Goal: Task Accomplishment & Management: Manage account settings

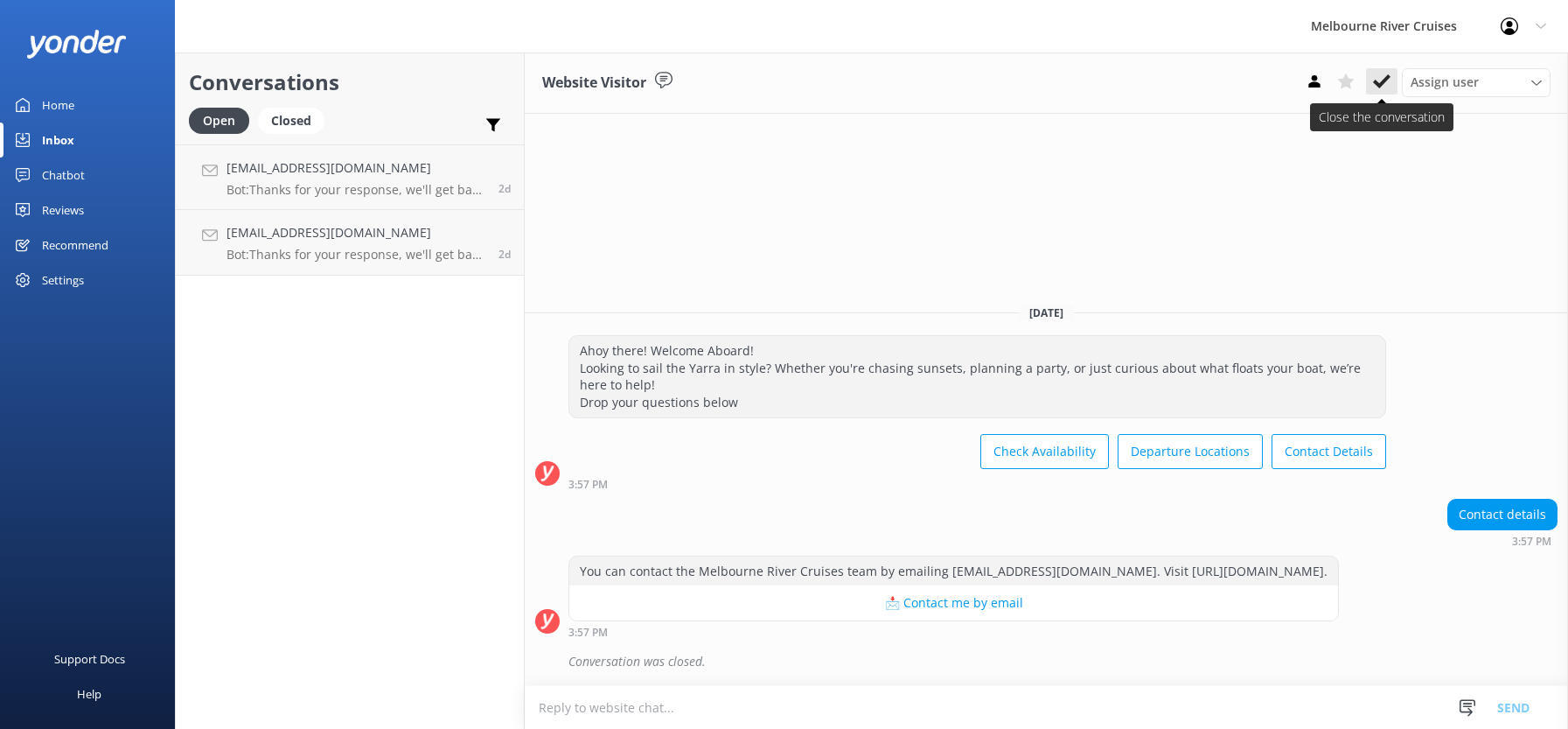
click at [1380, 81] on icon at bounding box center [1381, 81] width 18 height 18
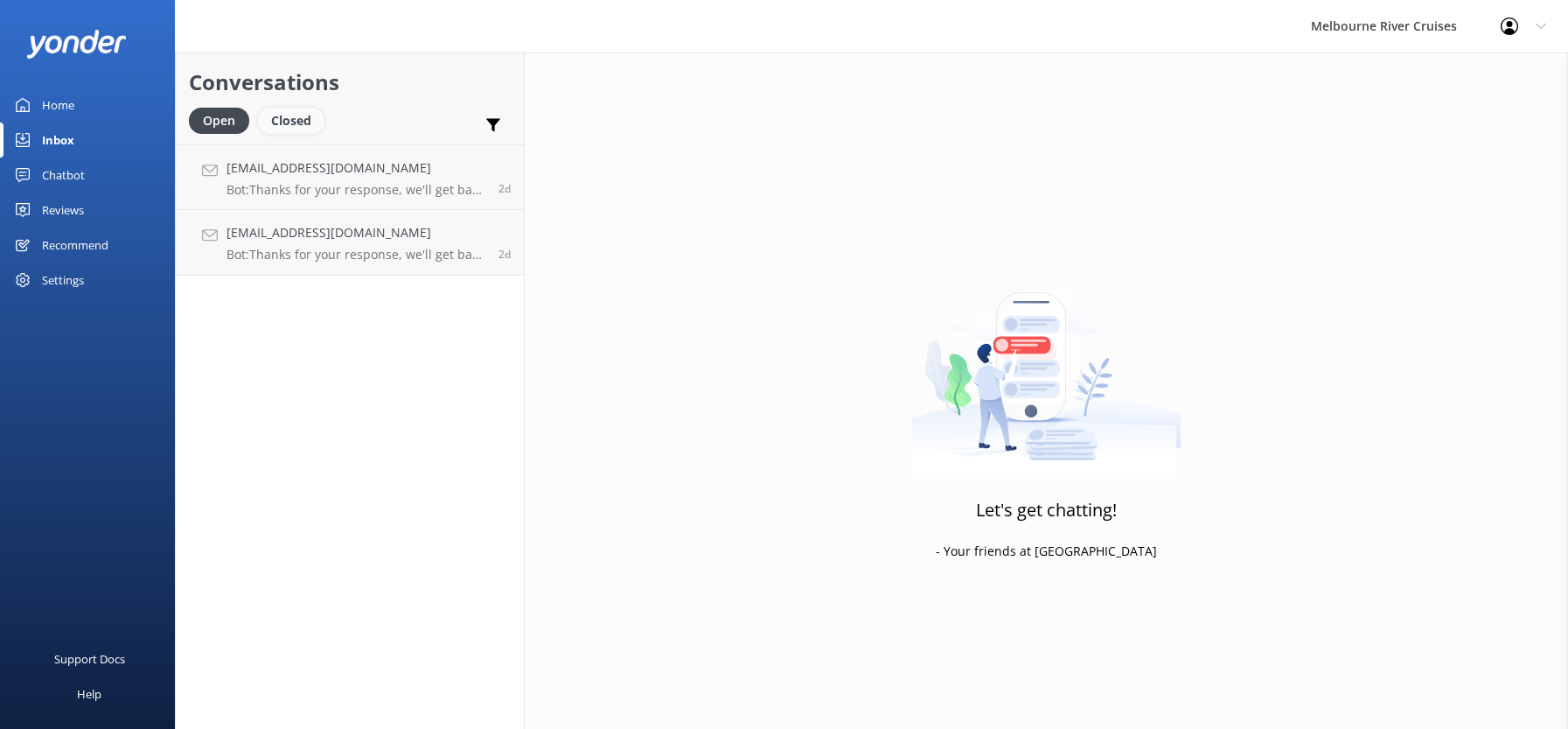
click at [291, 118] on div "Closed" at bounding box center [291, 121] width 67 height 26
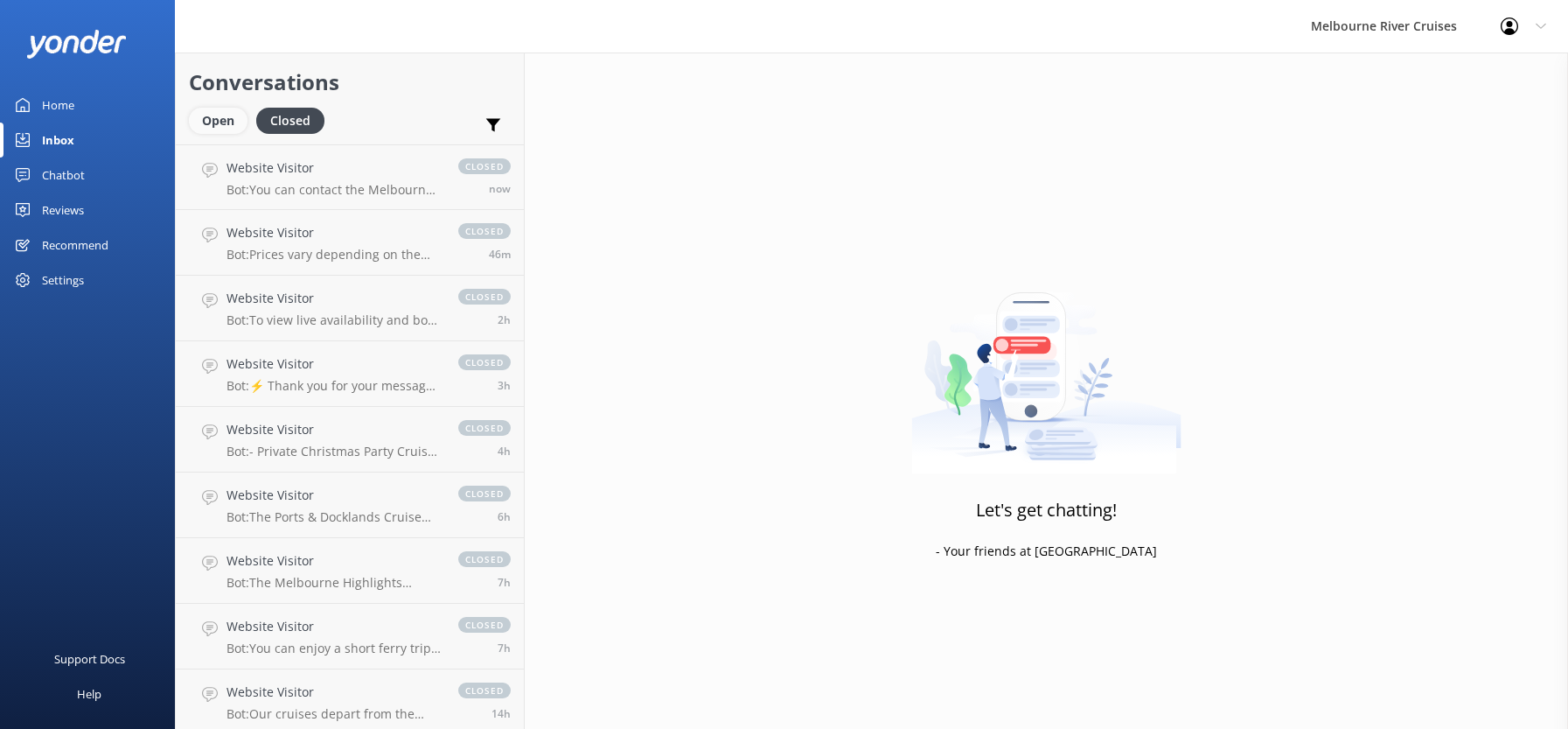
click at [212, 121] on div "Open" at bounding box center [218, 121] width 58 height 26
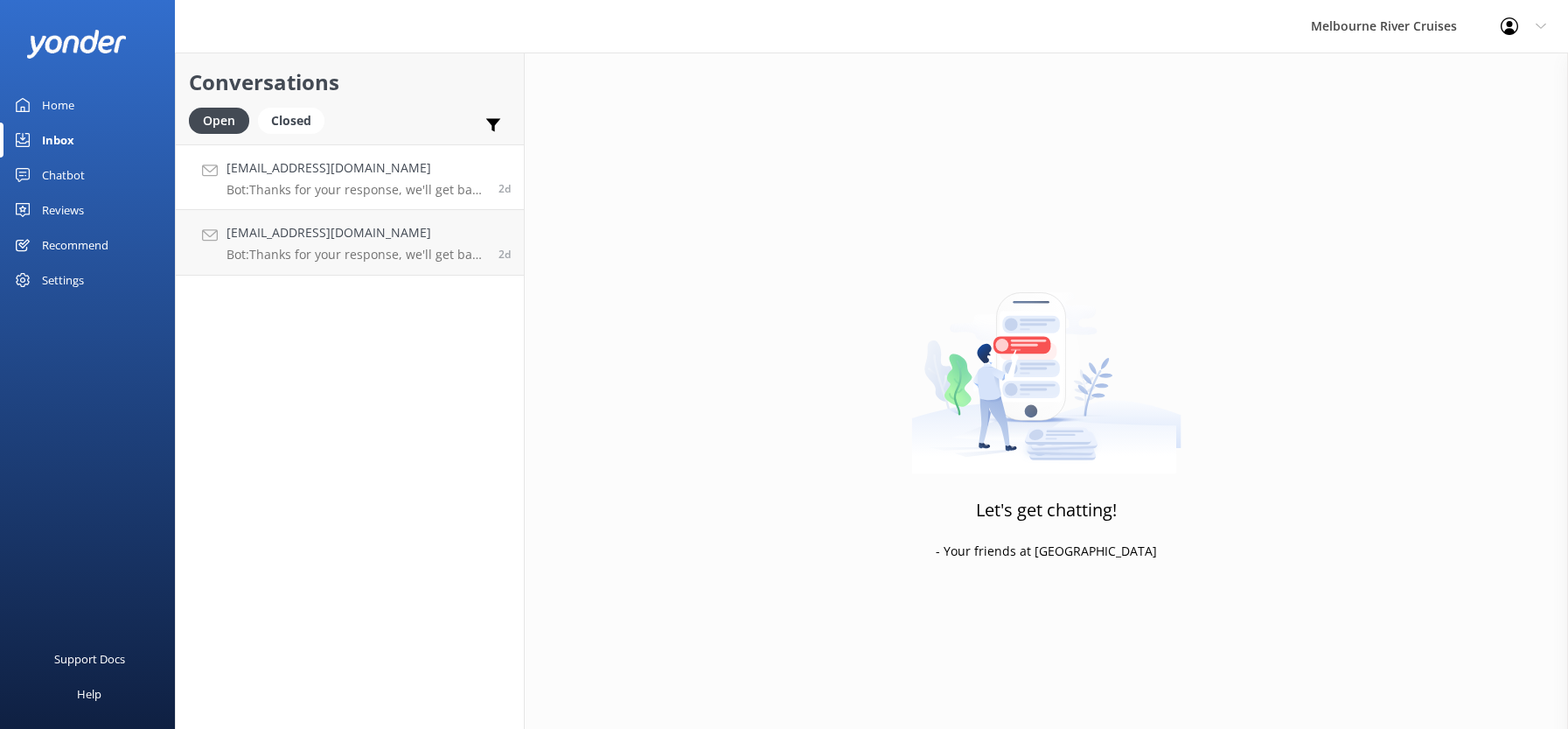
click at [323, 163] on h4 "[EMAIL_ADDRESS][DOMAIN_NAME]" at bounding box center [356, 168] width 259 height 19
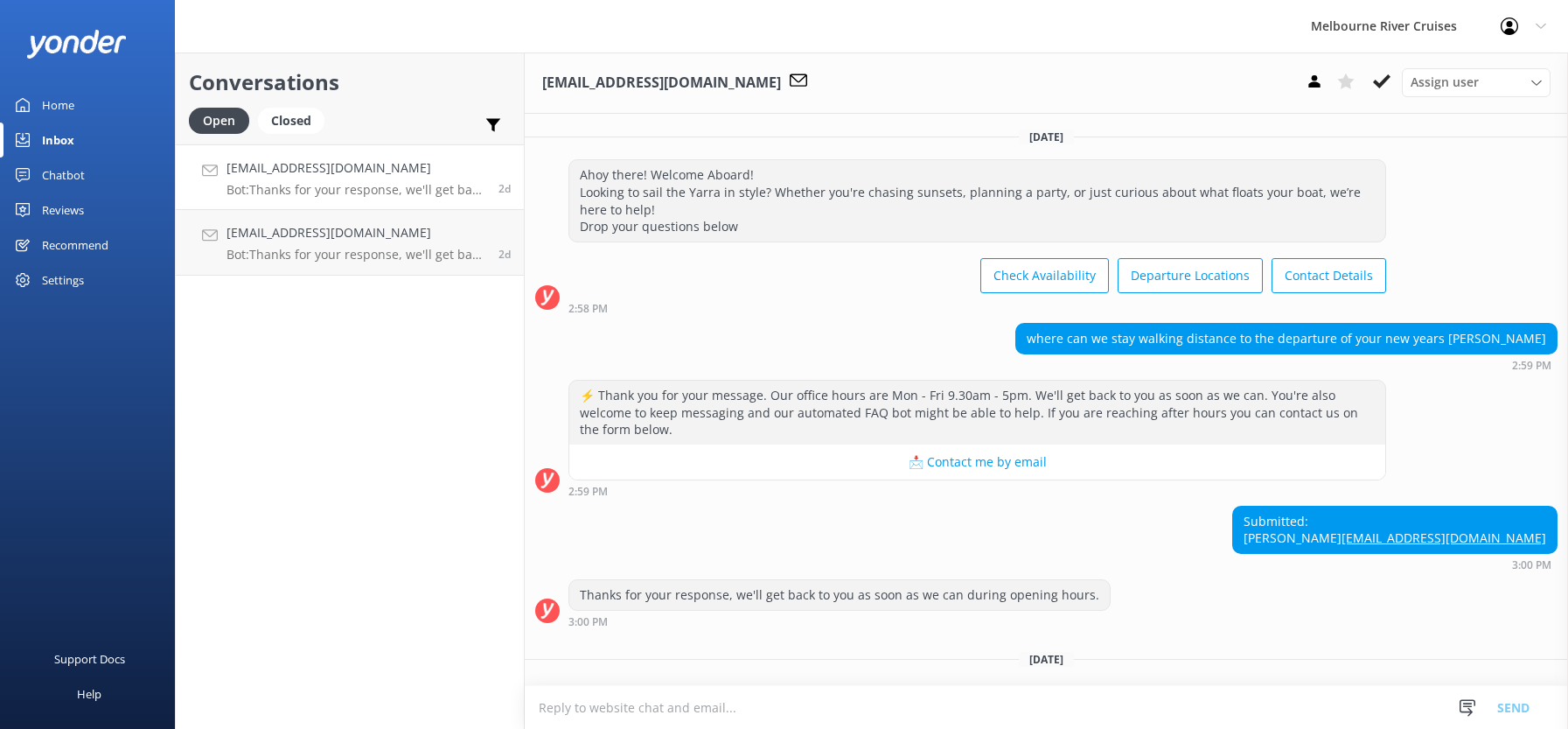
scroll to position [52, 0]
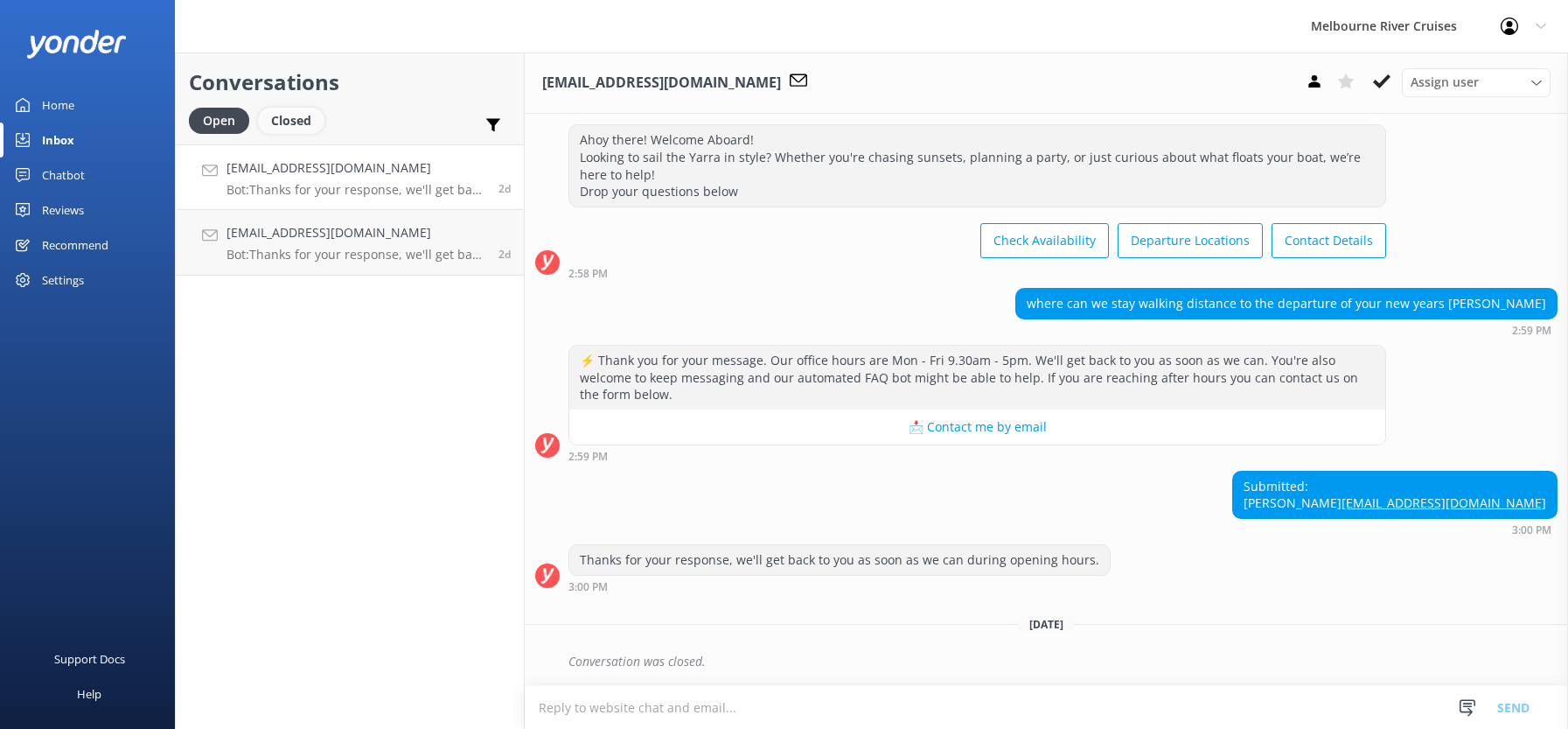
click at [289, 122] on div "Closed" at bounding box center [291, 121] width 67 height 26
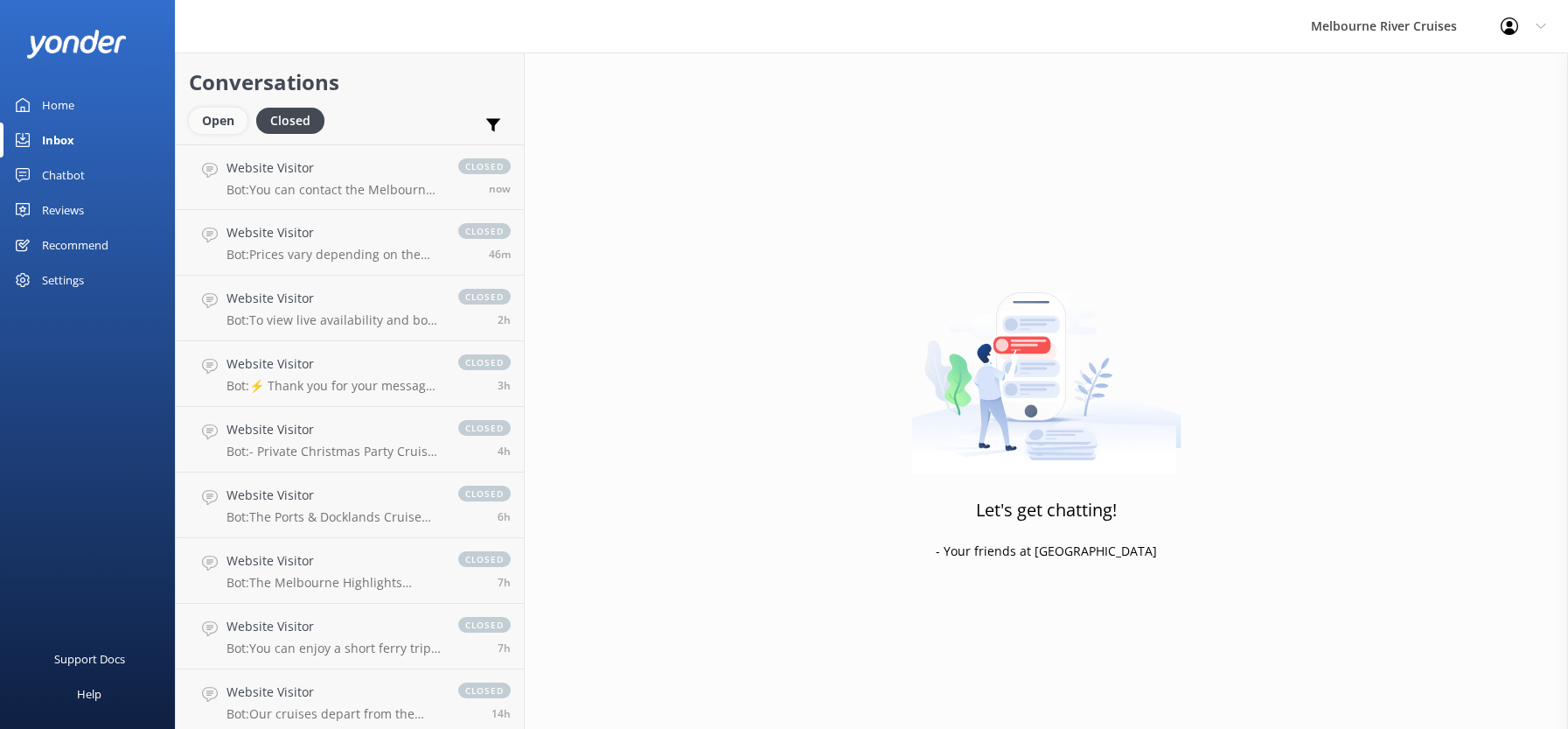
click at [207, 119] on div "Open" at bounding box center [218, 121] width 58 height 26
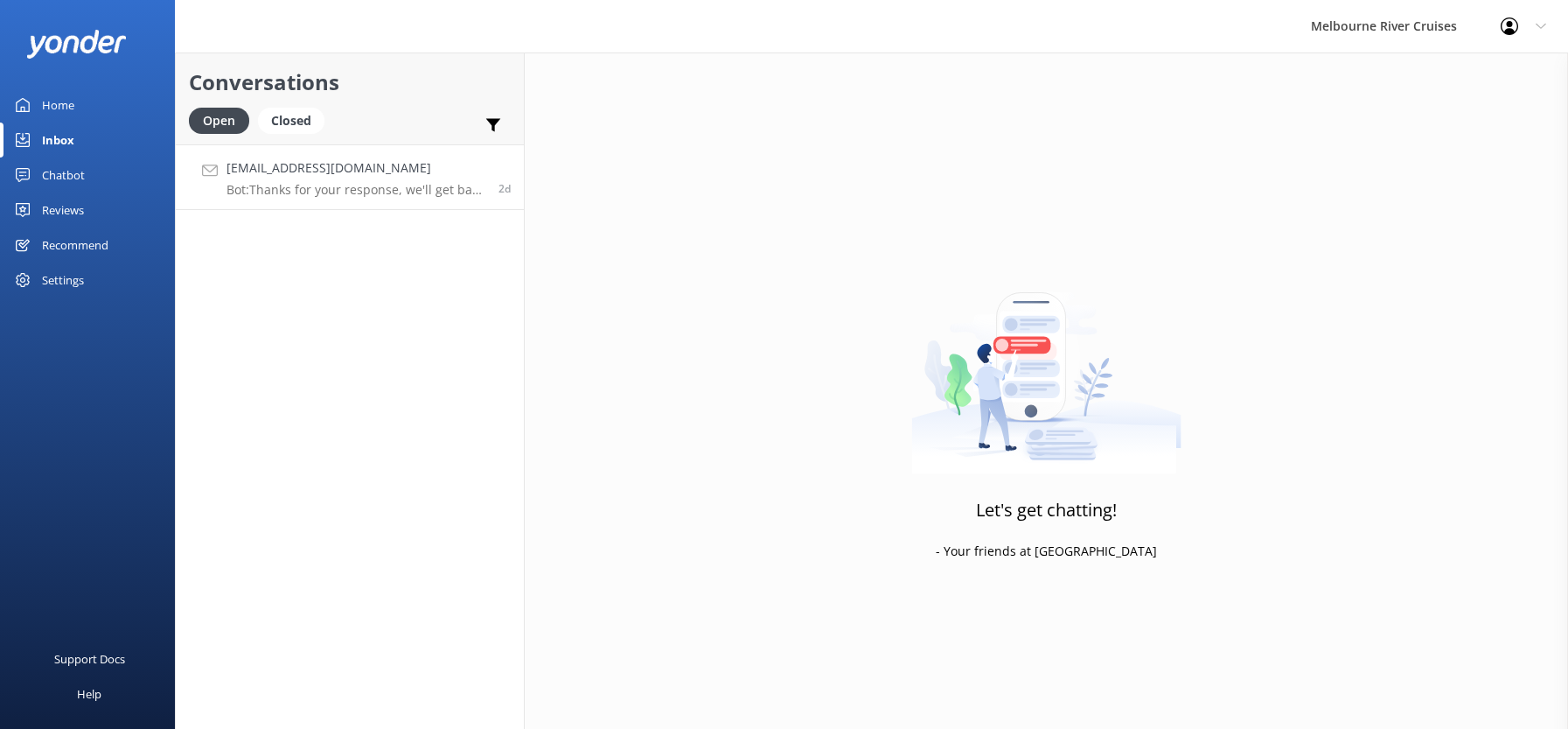
click at [279, 177] on h4 "[EMAIL_ADDRESS][DOMAIN_NAME]" at bounding box center [356, 168] width 259 height 19
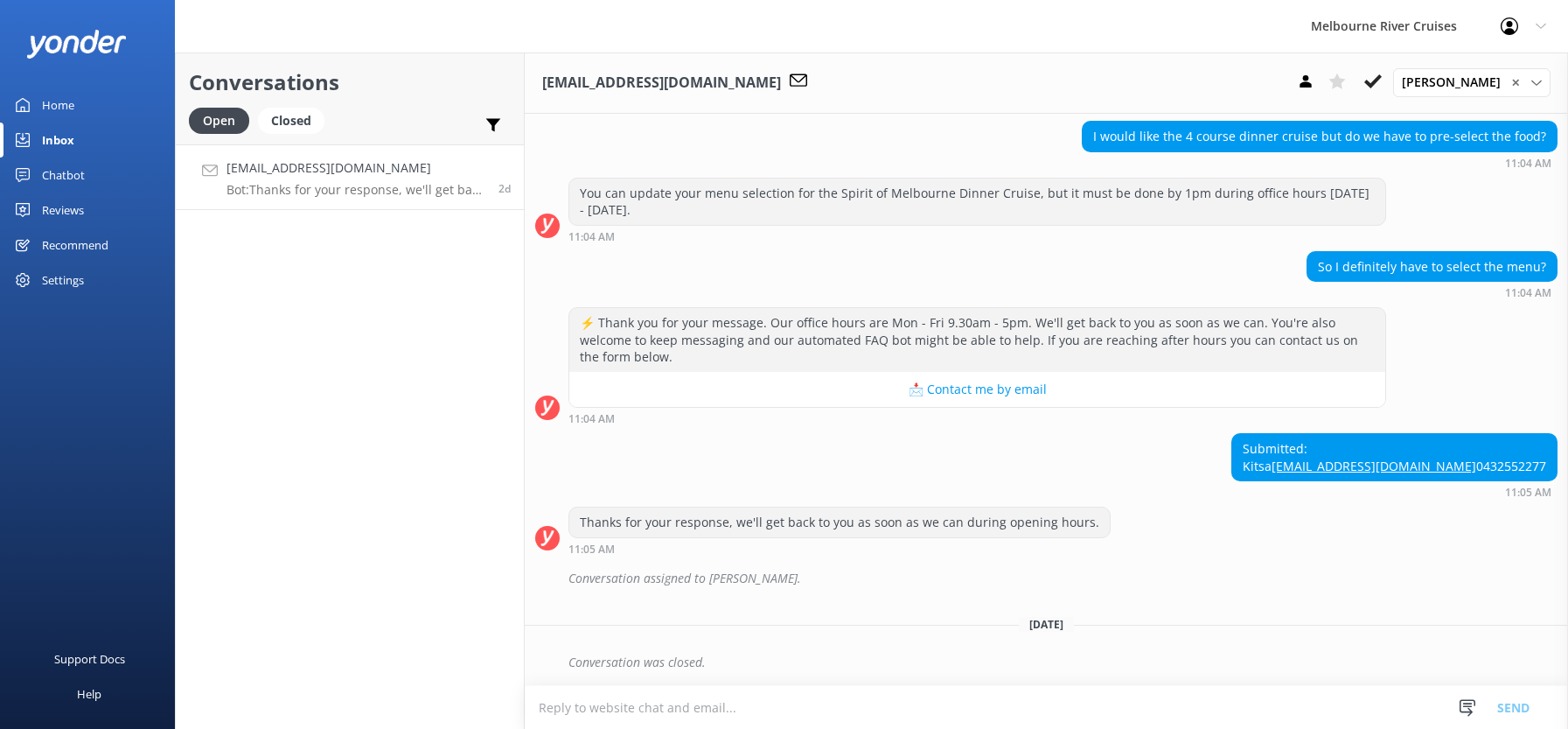
scroll to position [441, 0]
click at [294, 124] on div "Closed" at bounding box center [291, 121] width 67 height 26
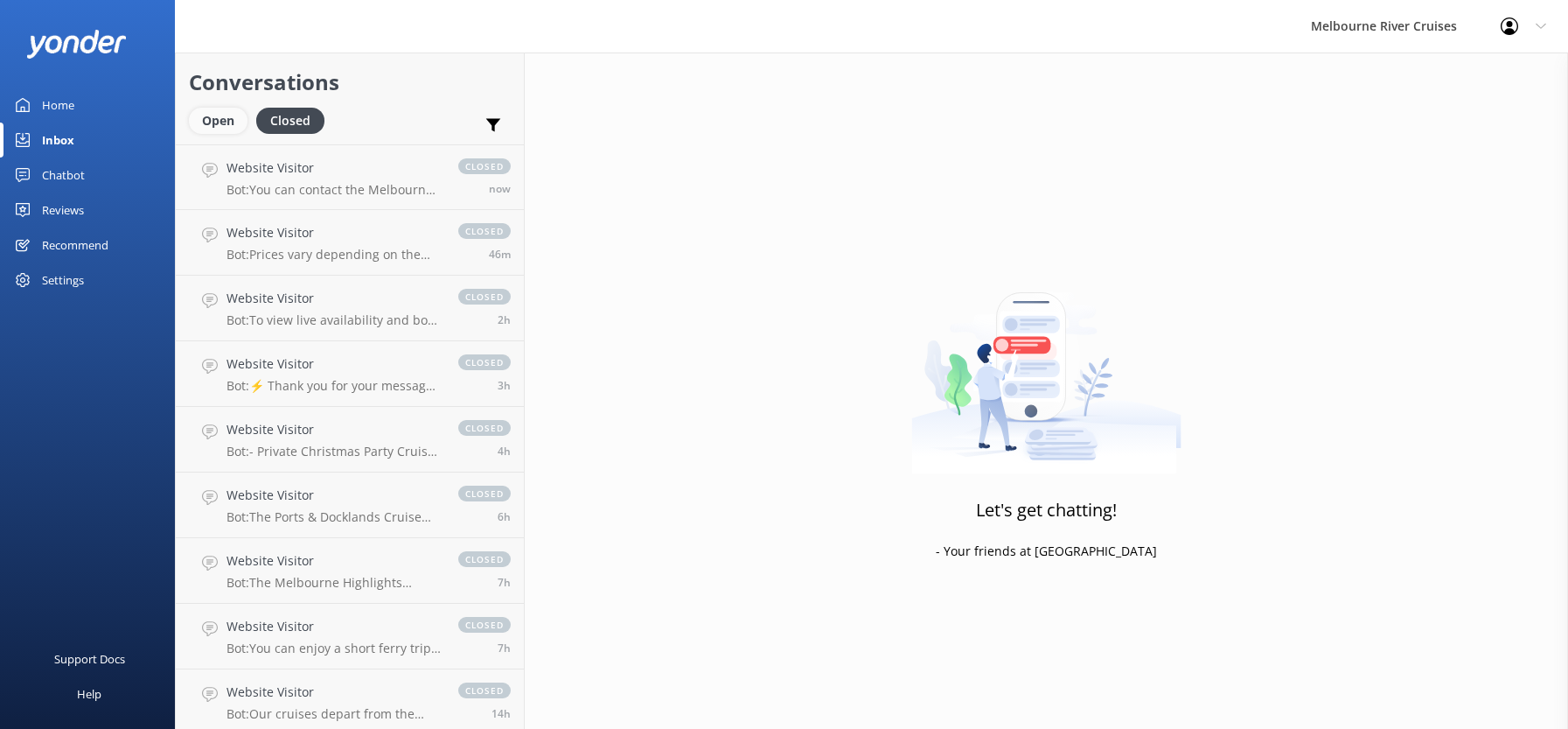
click at [205, 116] on div "Open" at bounding box center [218, 121] width 58 height 26
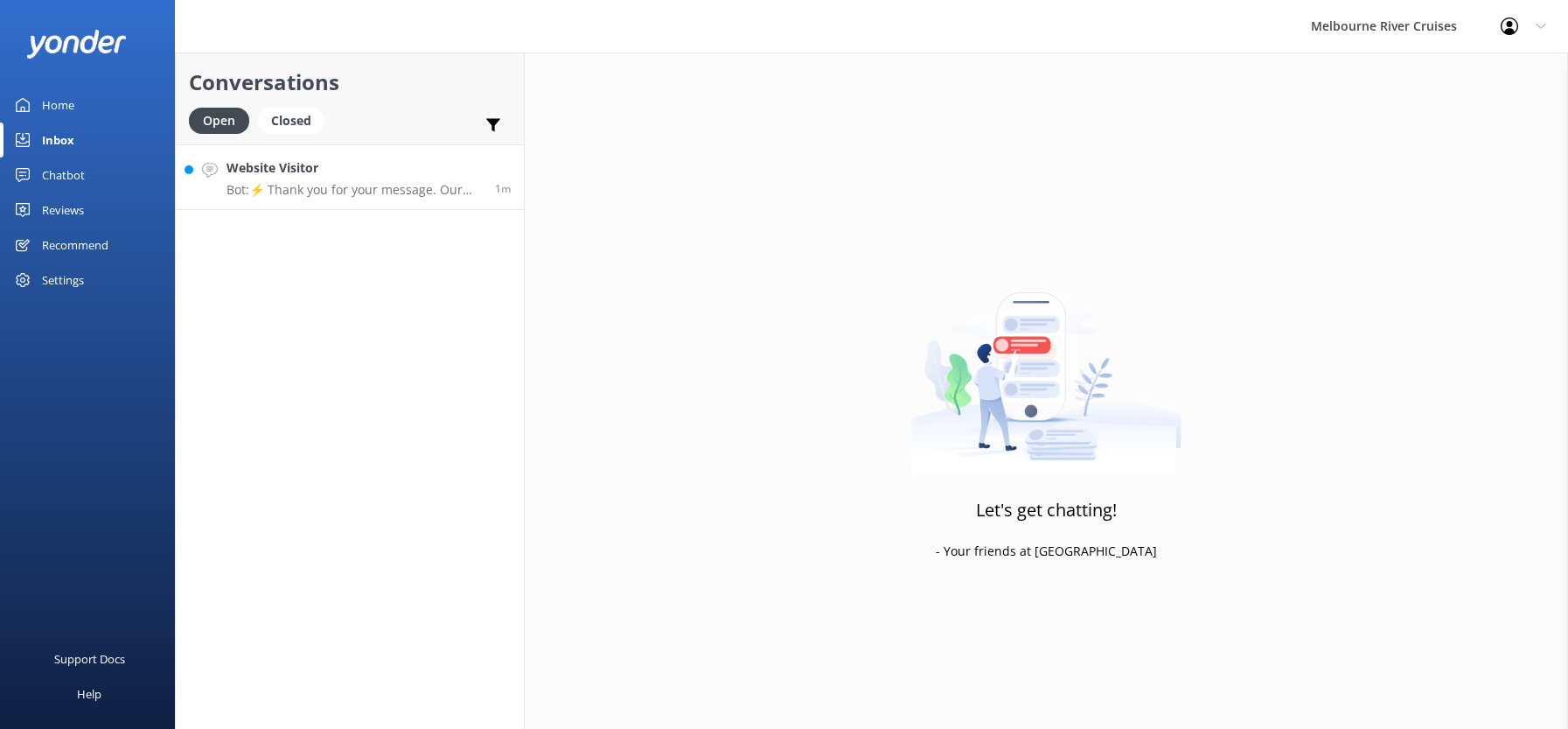
click at [286, 173] on h4 "Website Visitor" at bounding box center [354, 168] width 255 height 19
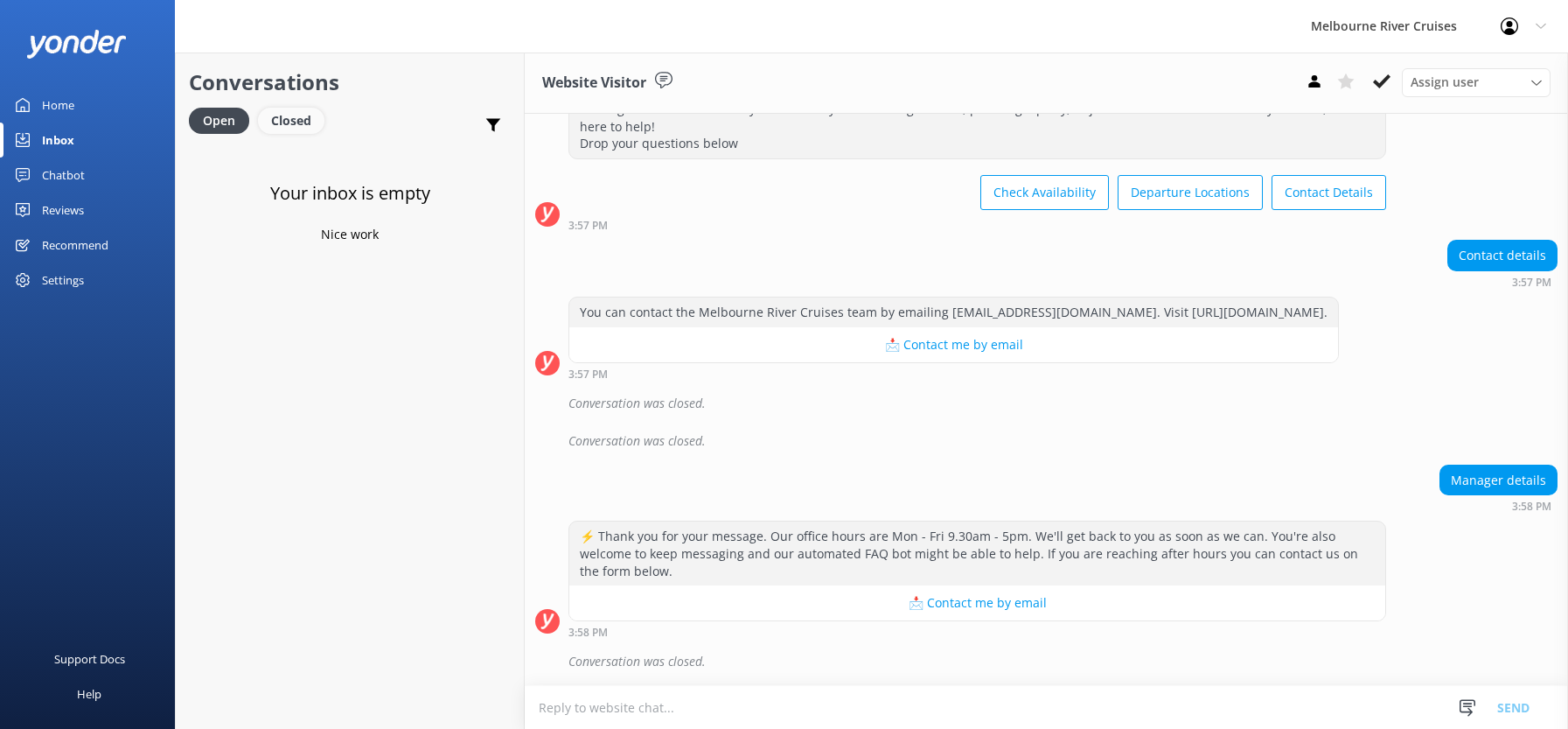
scroll to position [100, 0]
click at [286, 121] on div "Closed" at bounding box center [291, 121] width 67 height 26
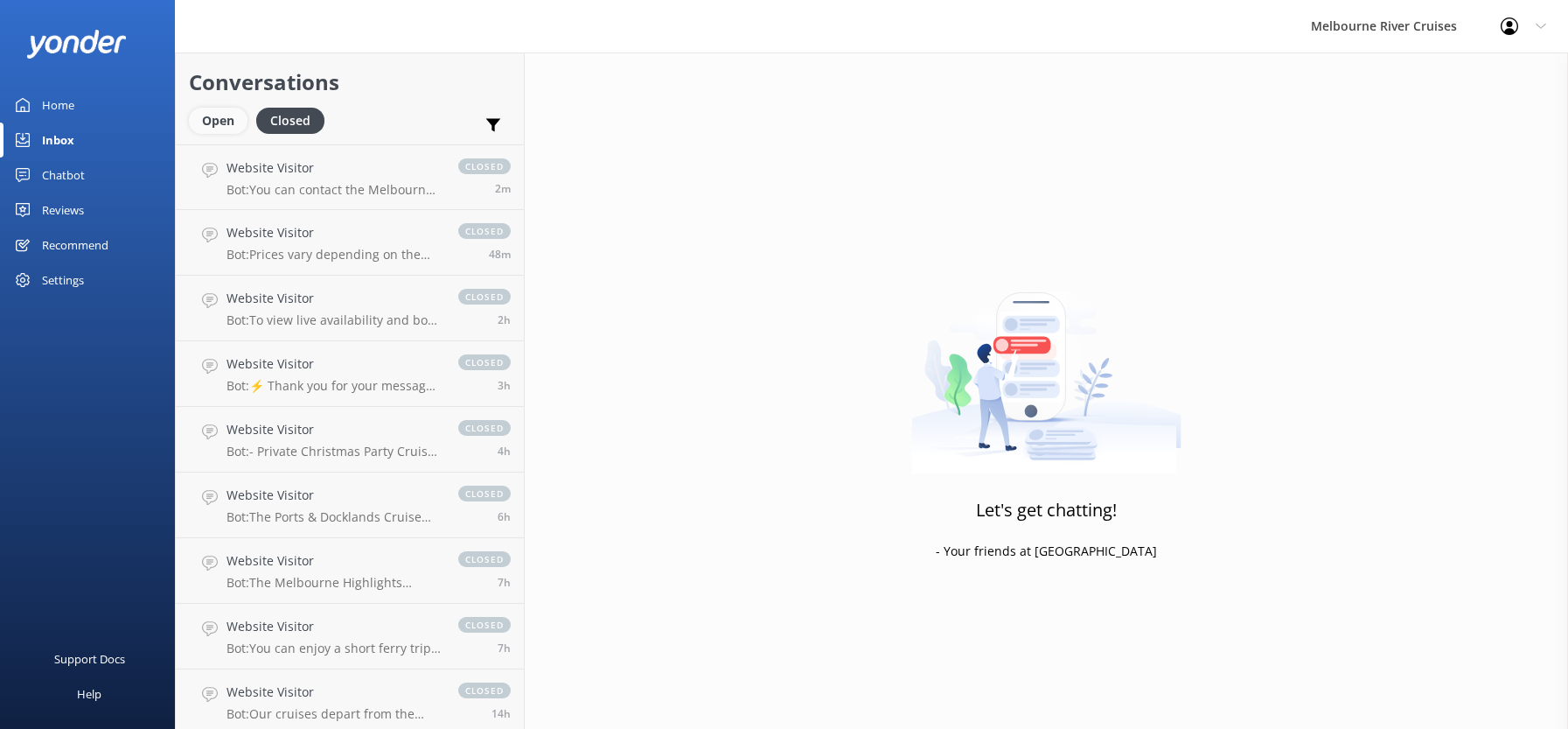
click at [211, 122] on div "Open" at bounding box center [218, 121] width 58 height 26
